Goal: Check status

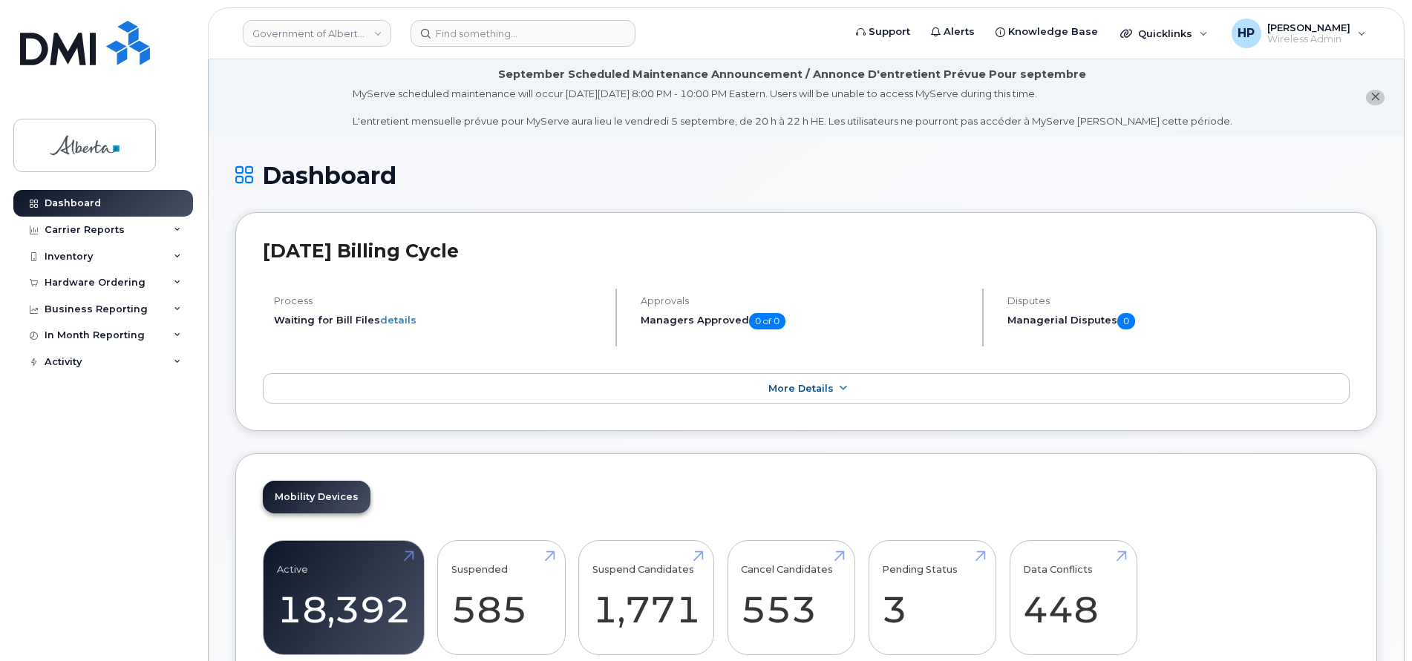
click at [454, 418] on div "August 2025 Billing Cycle Process Waiting for Bill Files details Approvals Mana…" at bounding box center [806, 322] width 1142 height 220
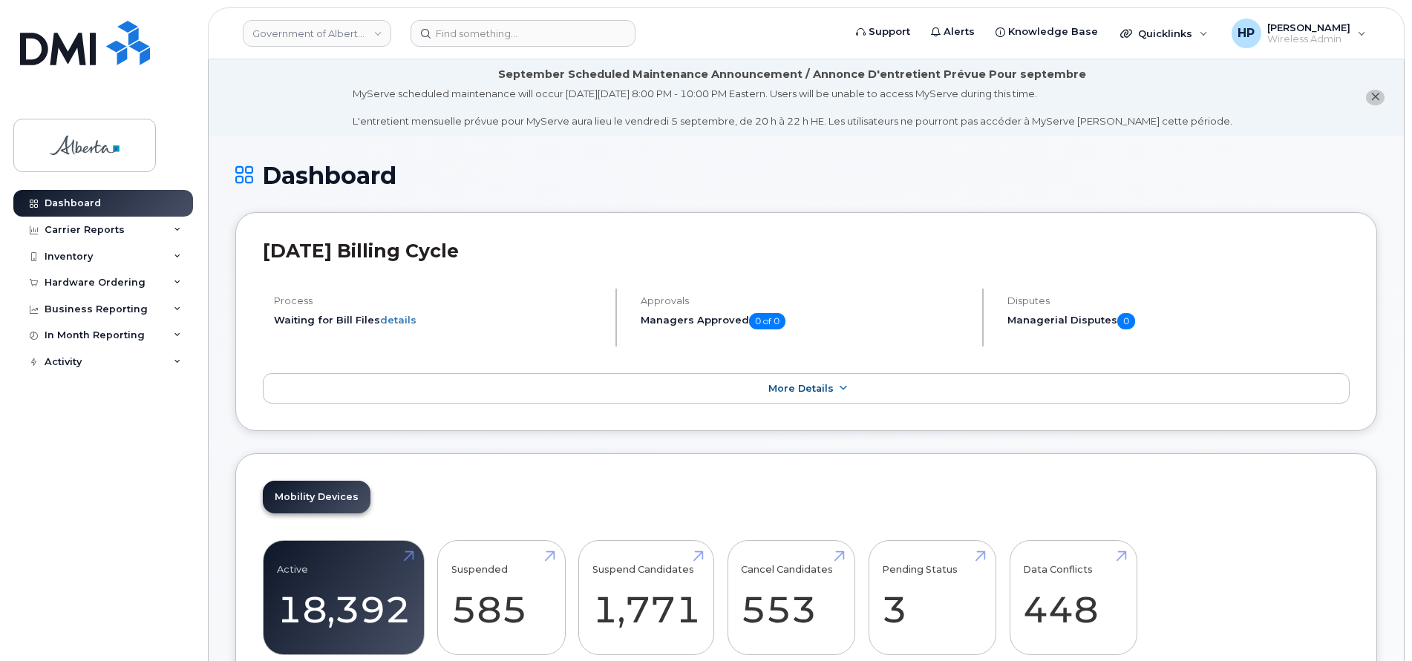
click at [934, 198] on div "Dashboard" at bounding box center [806, 188] width 1142 height 50
